Goal: Information Seeking & Learning: Check status

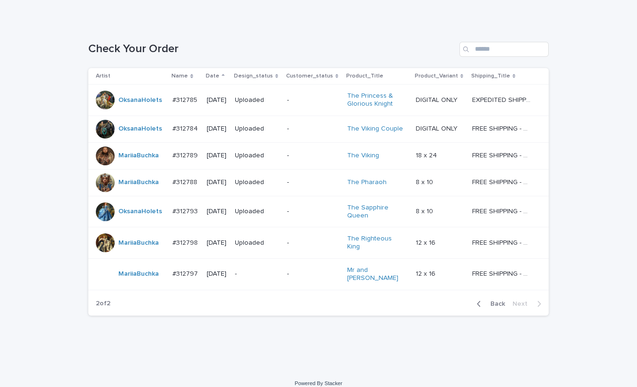
scroll to position [125, 0]
click at [584, 49] on div "Loading... Saving… Loading... Saving… Check Your Order Artist Name Date Design_…" at bounding box center [318, 195] width 637 height 347
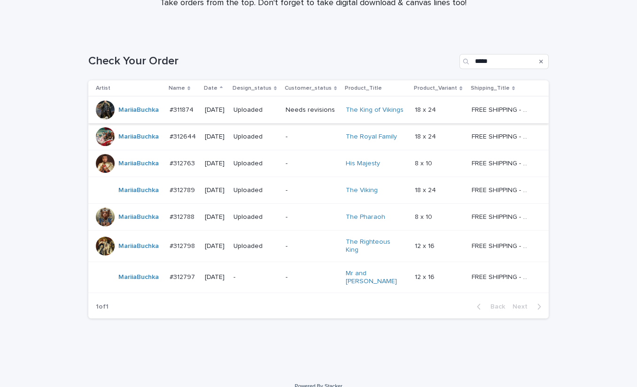
scroll to position [116, 0]
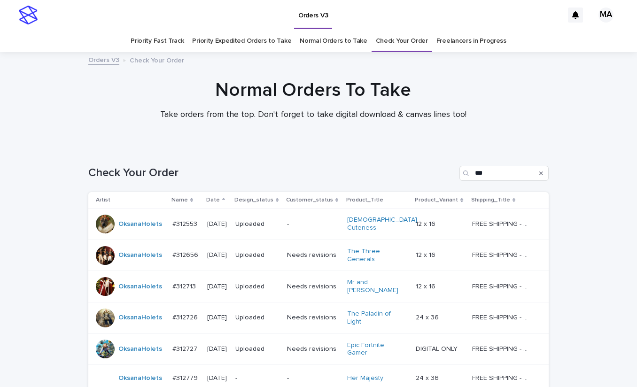
scroll to position [89, 0]
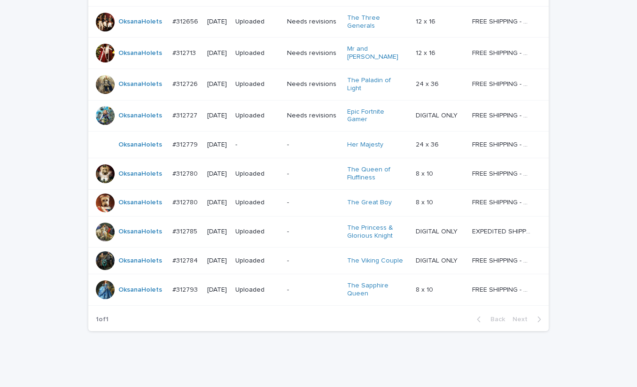
scroll to position [236, 0]
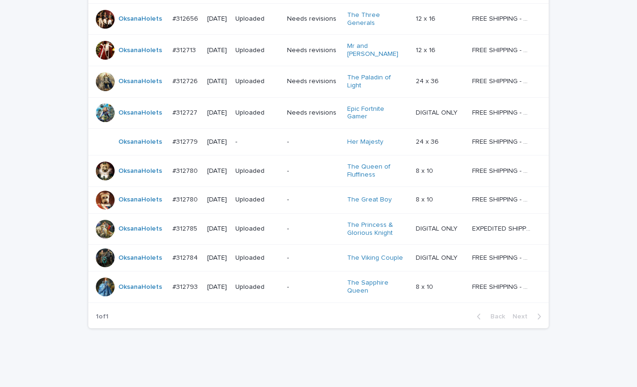
click at [260, 138] on p "-" at bounding box center [257, 142] width 44 height 8
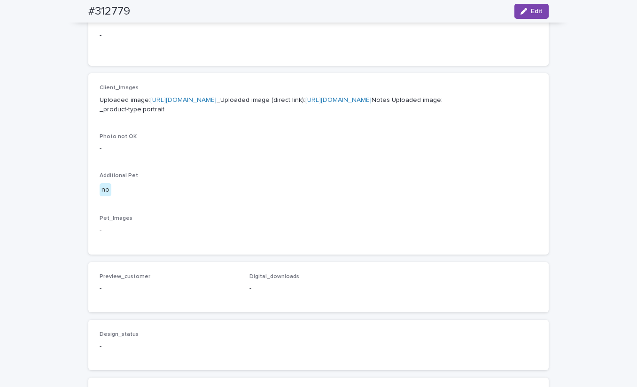
scroll to position [268, 0]
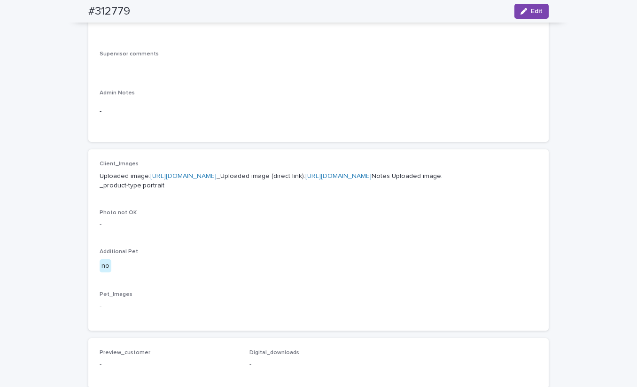
click at [216, 178] on link "https://cdn.shopify.com-uploadkit.app/s/files/1/0033/4807/0511/files/download.h…" at bounding box center [183, 176] width 66 height 7
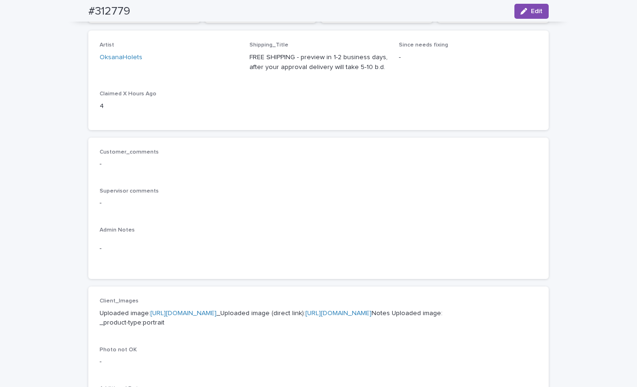
scroll to position [0, 0]
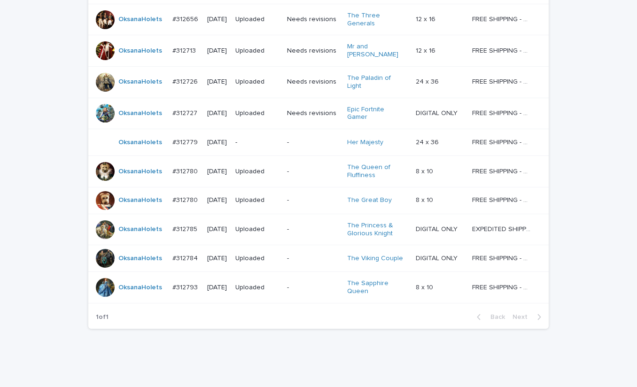
scroll to position [236, 0]
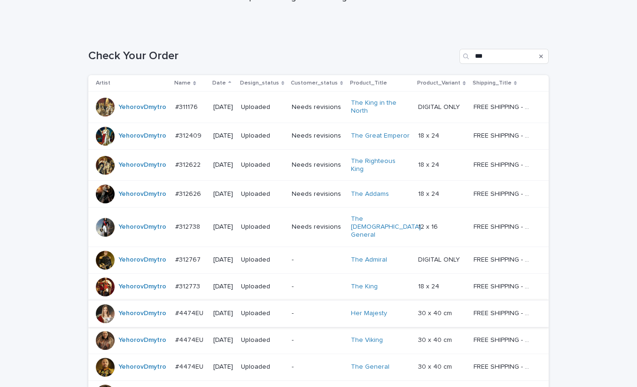
scroll to position [282, 0]
